Goal: Task Accomplishment & Management: Use online tool/utility

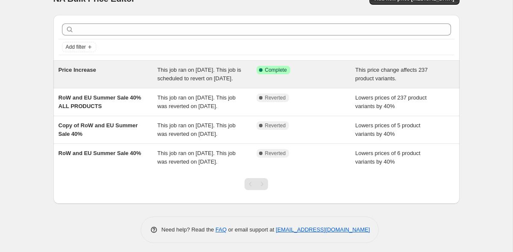
scroll to position [19, 0]
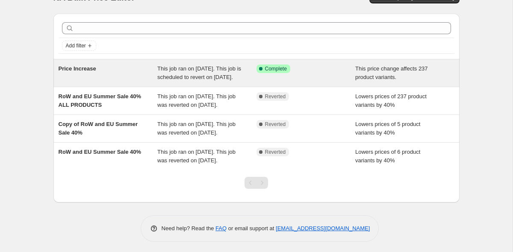
click at [217, 82] on div "This job ran on [DATE]. This job is scheduled to revert on [DATE]." at bounding box center [206, 73] width 99 height 17
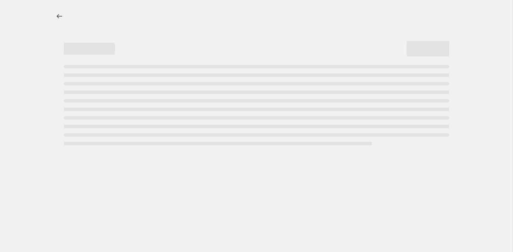
select select "ecap"
select select "remove"
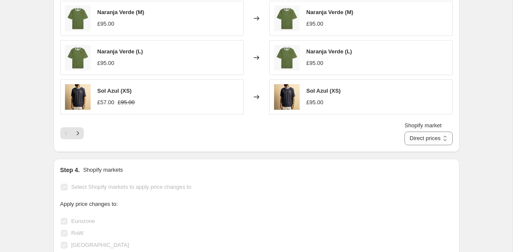
scroll to position [569, 0]
